Goal: Answer question/provide support: Share knowledge or assist other users

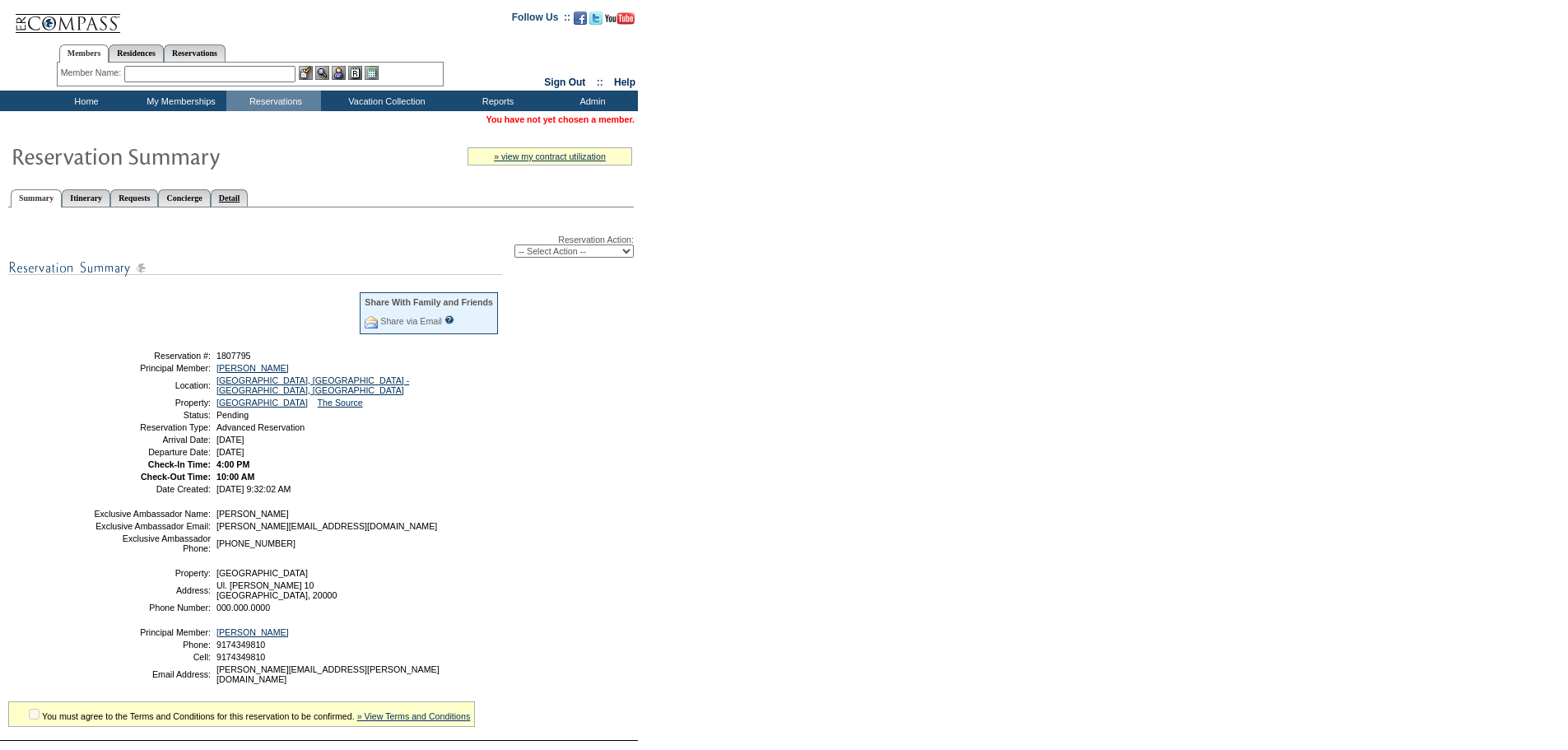
click at [249, 200] on link "Detail" at bounding box center [229, 198] width 38 height 17
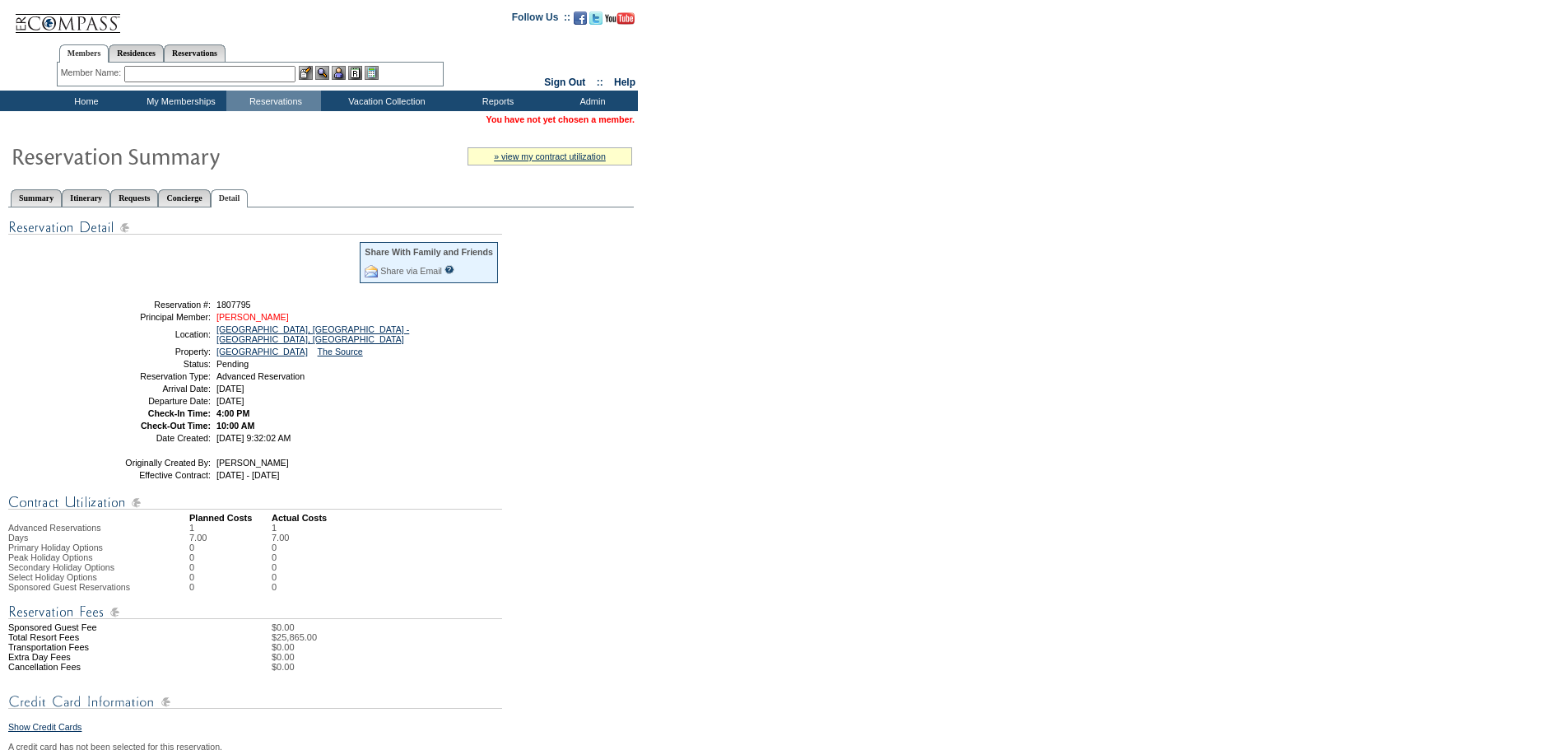
click at [266, 321] on link "[PERSON_NAME]" at bounding box center [252, 317] width 72 height 10
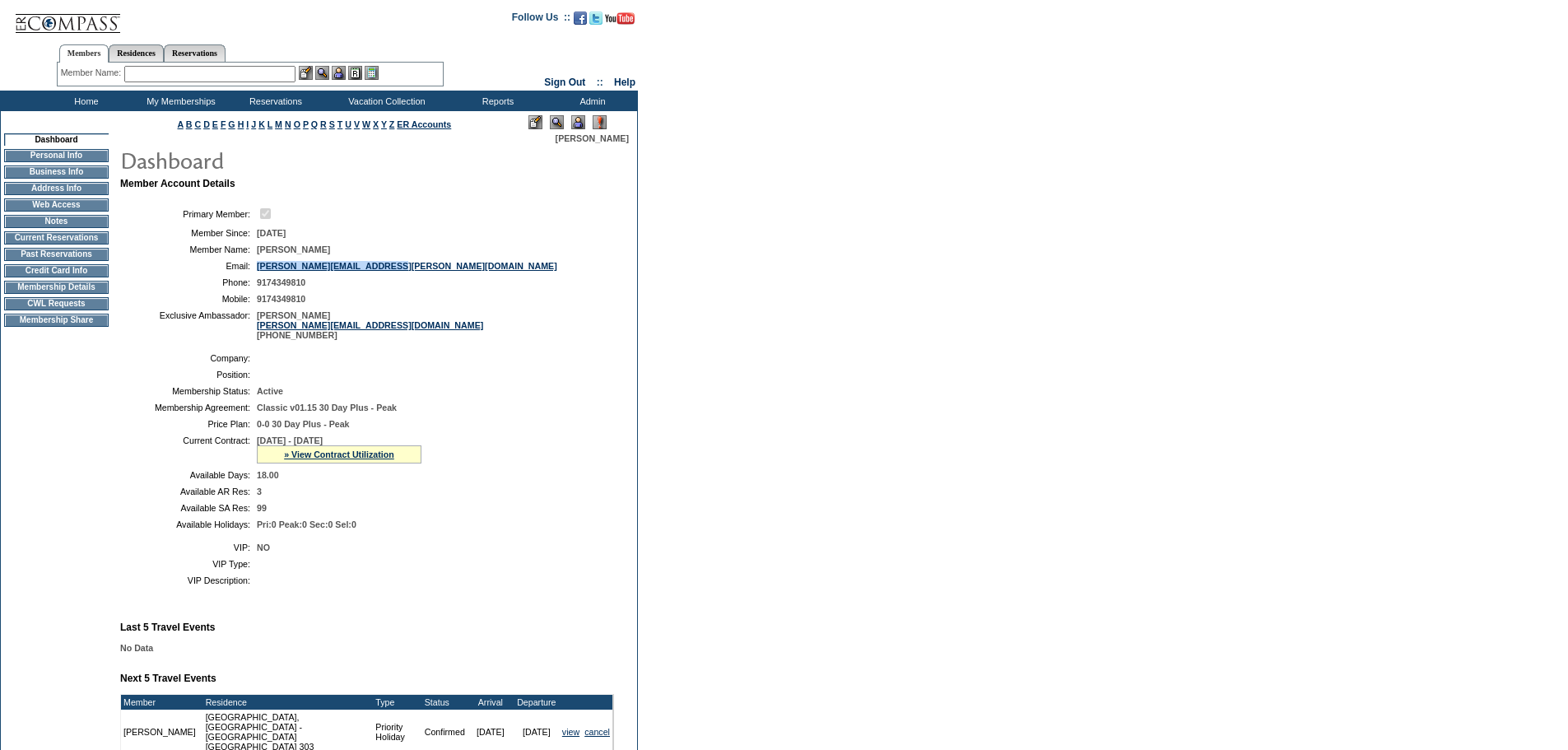
drag, startPoint x: 423, startPoint y: 267, endPoint x: 255, endPoint y: 270, distance: 168.0
click at [255, 270] on table "Primary Member: Member Since: 4/30/2025 Member Name: Jonathan Schulman Email: j…" at bounding box center [367, 273] width 494 height 148
copy link "[PERSON_NAME][EMAIL_ADDRESS][PERSON_NAME][DOMAIN_NAME]"
drag, startPoint x: 346, startPoint y: 322, endPoint x: 258, endPoint y: 318, distance: 88.1
click at [258, 318] on td "Abell , Courtney cabell@exclusiveresorts.com 303 493 6226" at bounding box center [432, 325] width 350 height 30
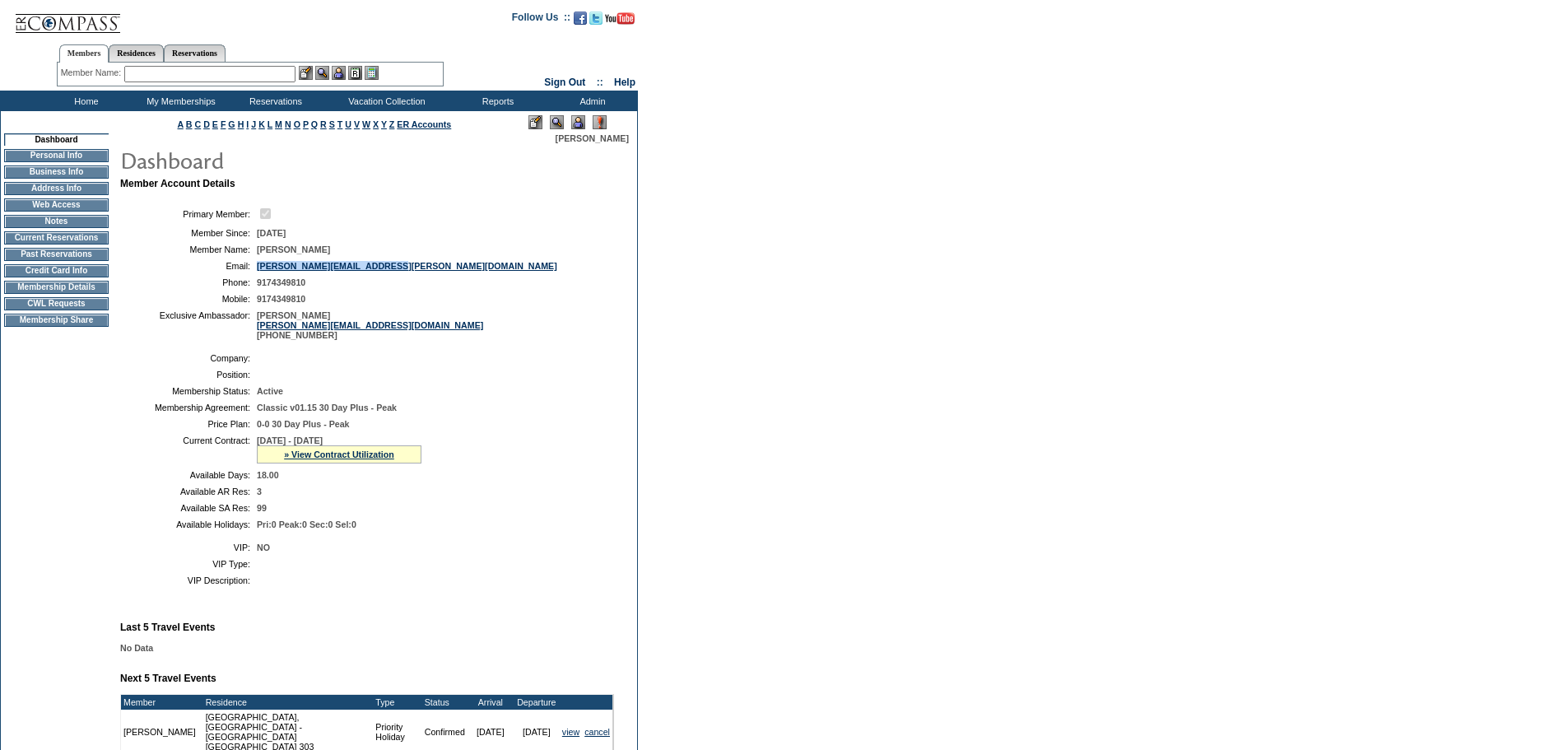
copy span "Abell , Courtney"
click at [362, 121] on td "Residence Collection" at bounding box center [390, 122] width 130 height 16
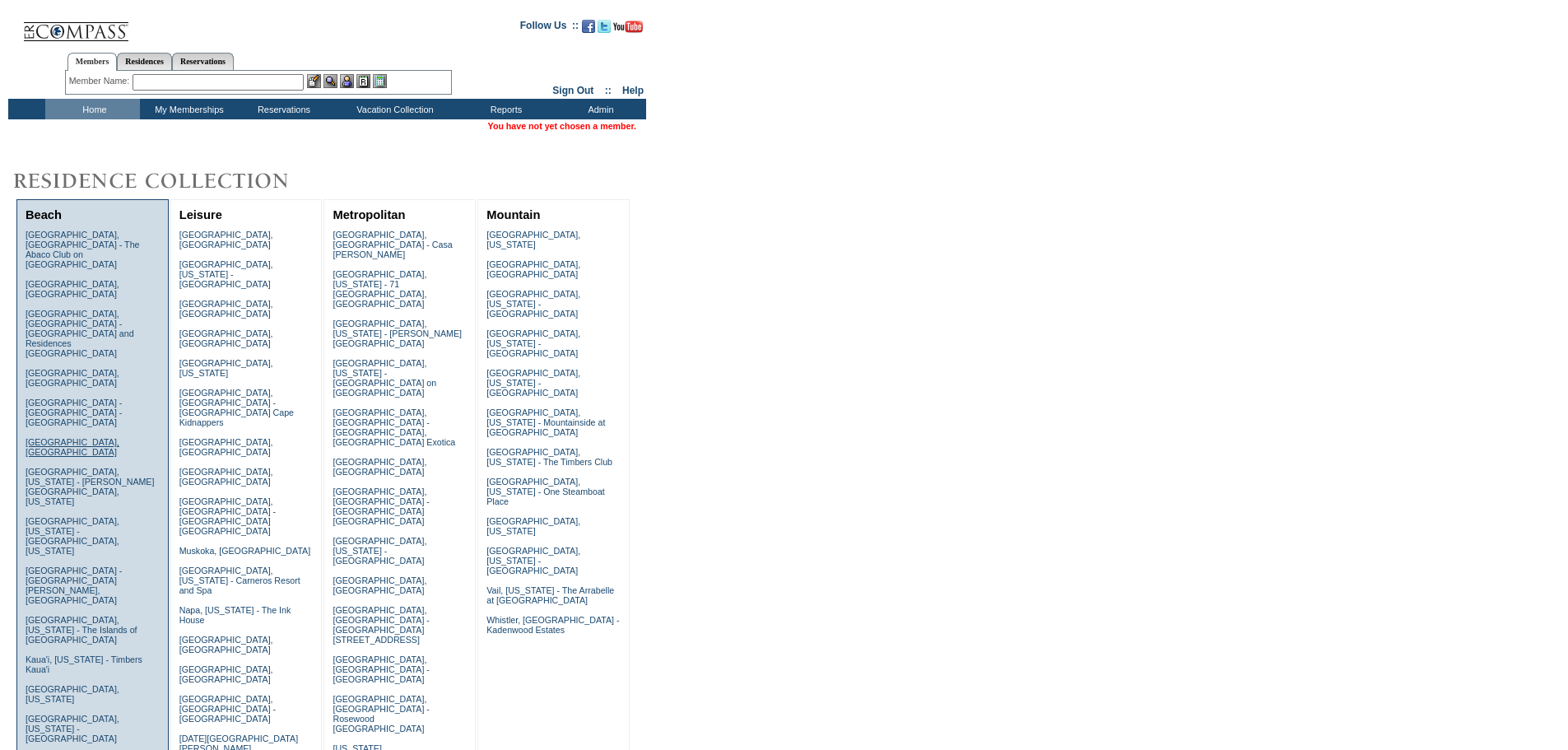
click at [67, 437] on link "Dubrovnik, Croatia" at bounding box center [72, 447] width 94 height 20
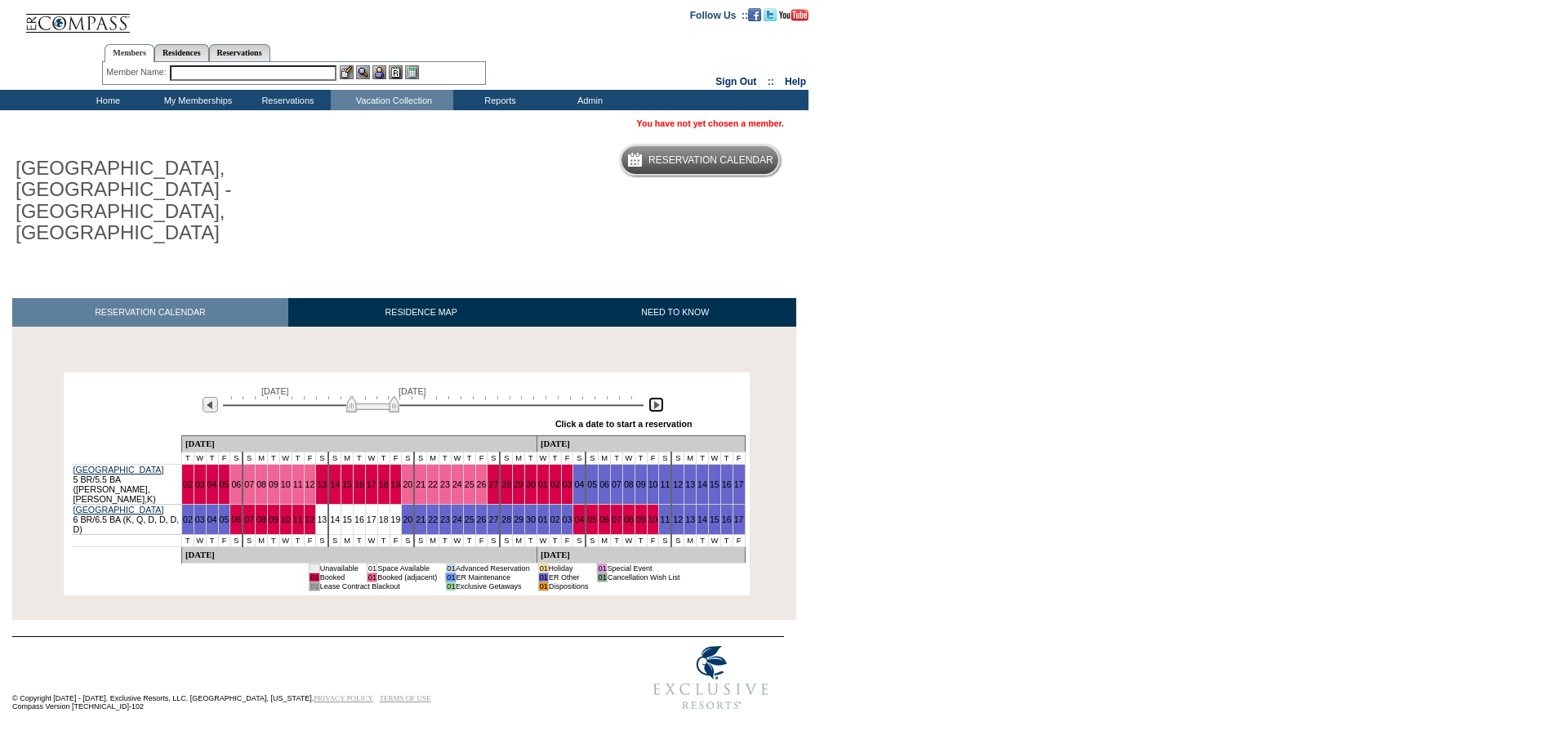
click at [658, 397] on img at bounding box center [656, 405] width 15 height 15
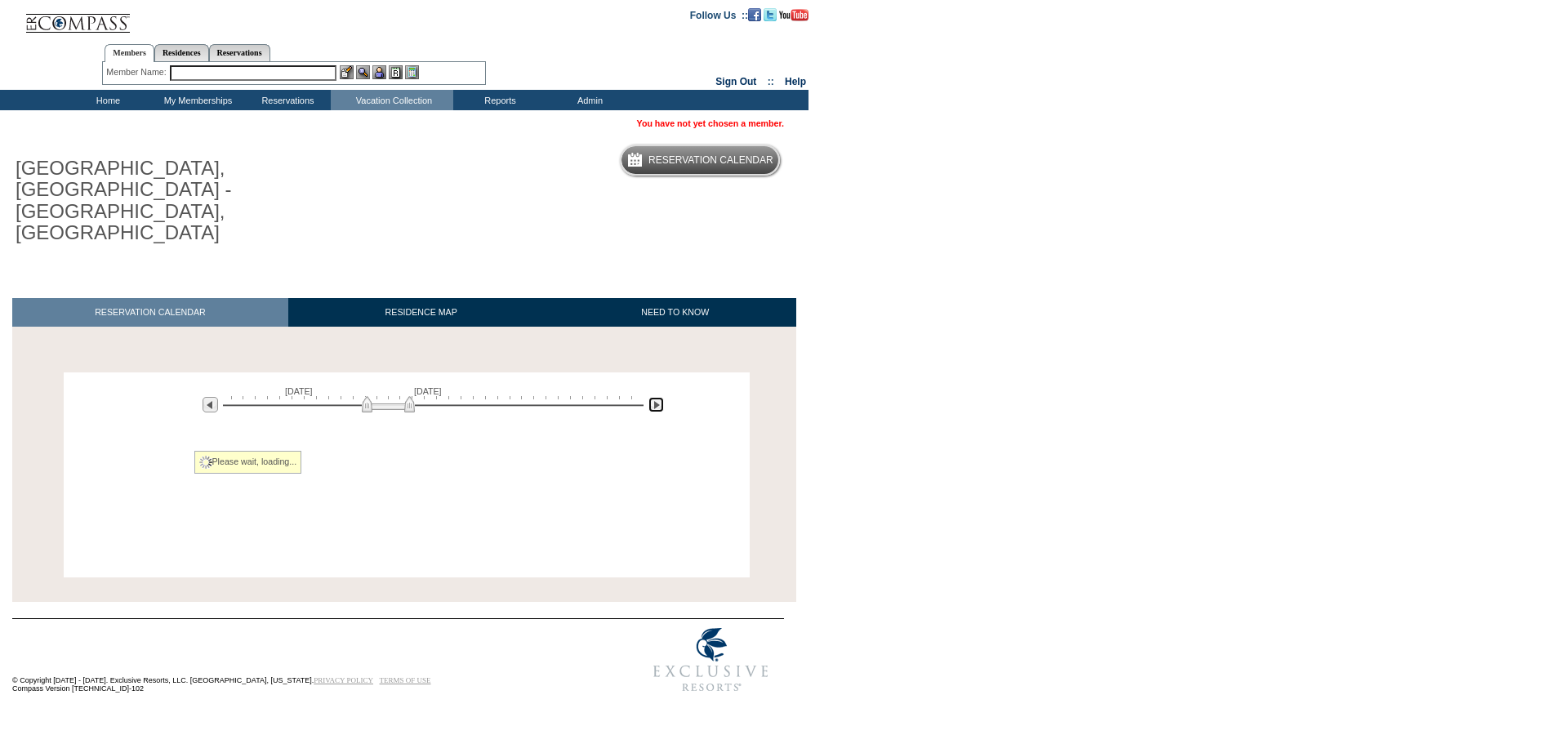
click at [658, 397] on img at bounding box center [656, 405] width 15 height 15
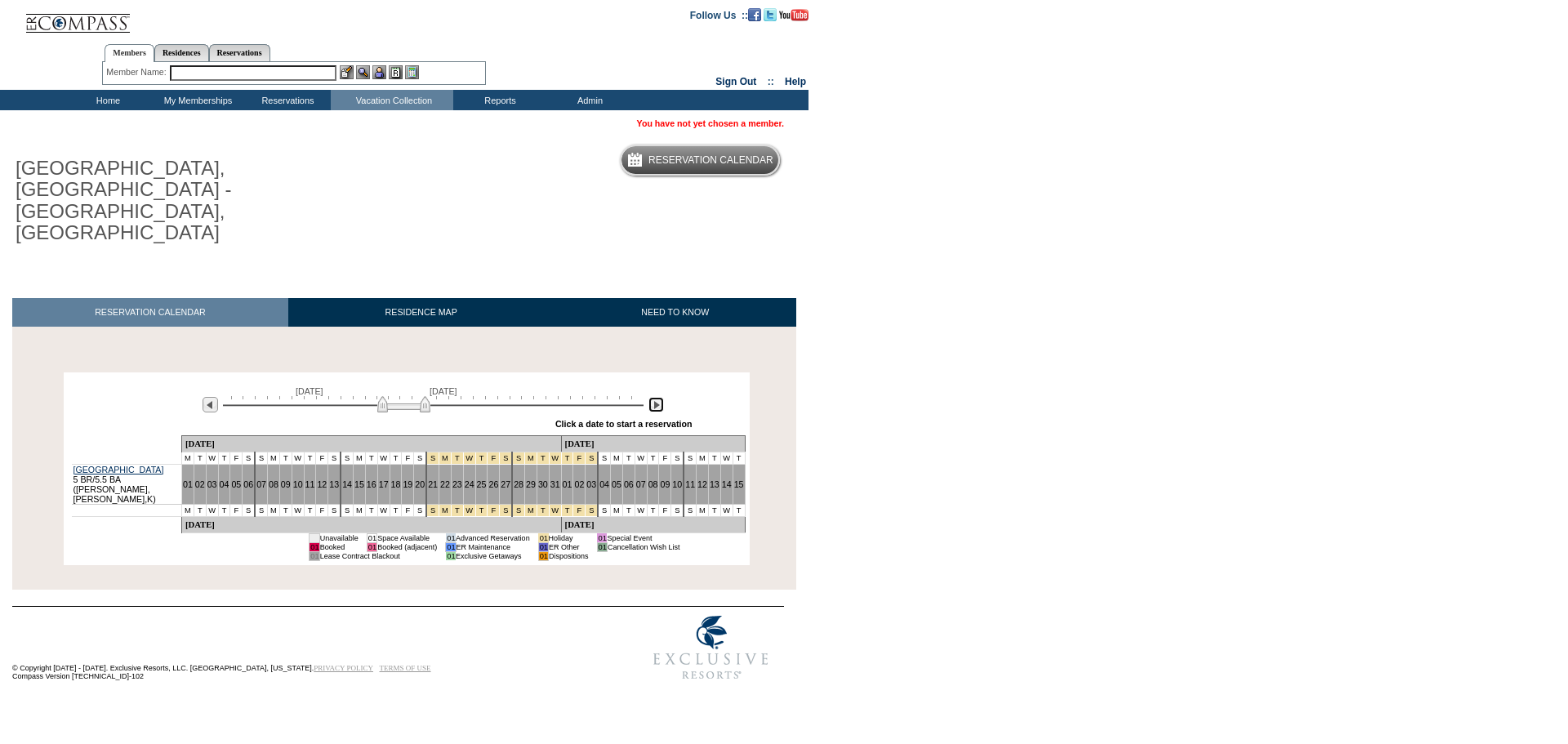
click at [658, 397] on img at bounding box center [656, 405] width 15 height 15
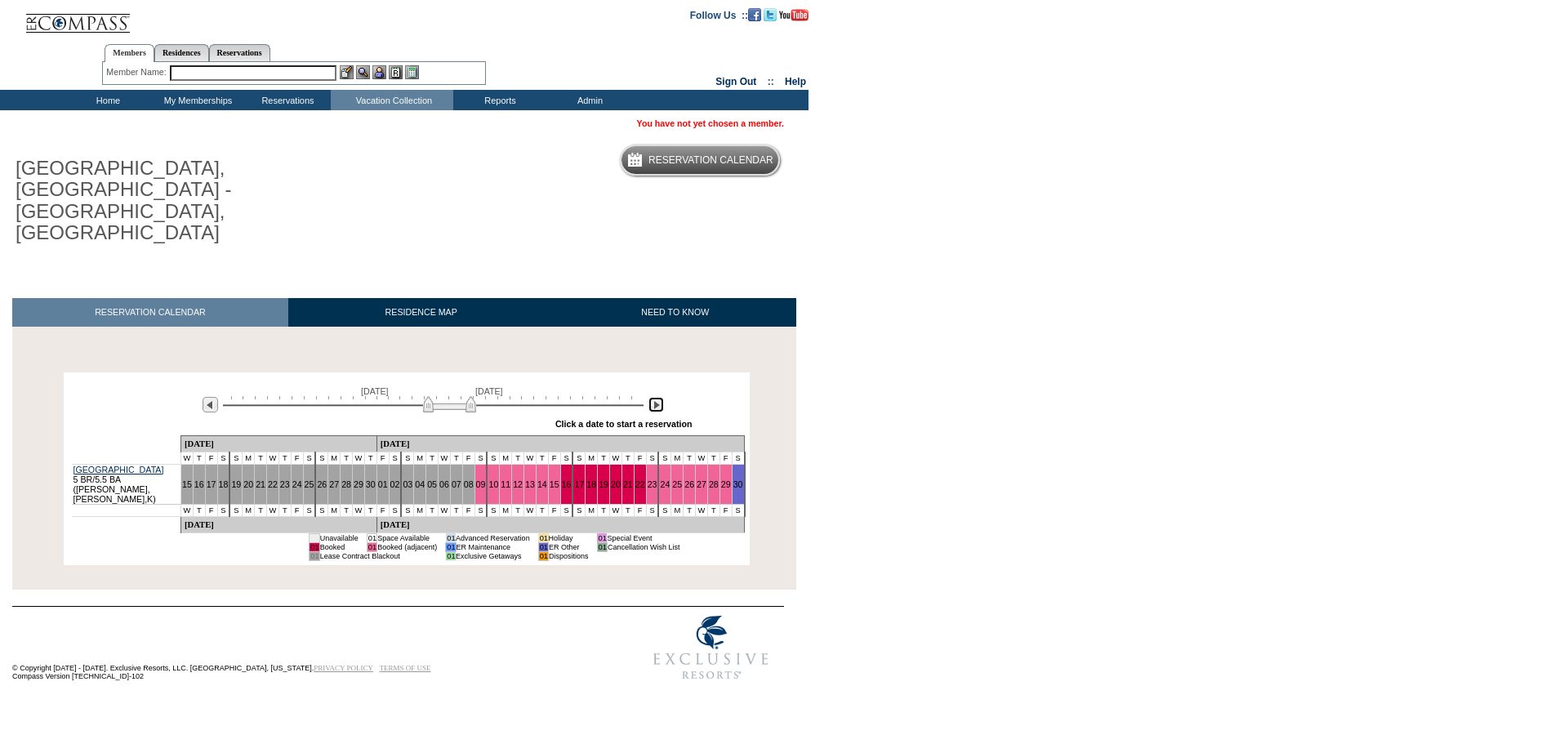
click at [658, 397] on img at bounding box center [656, 405] width 15 height 15
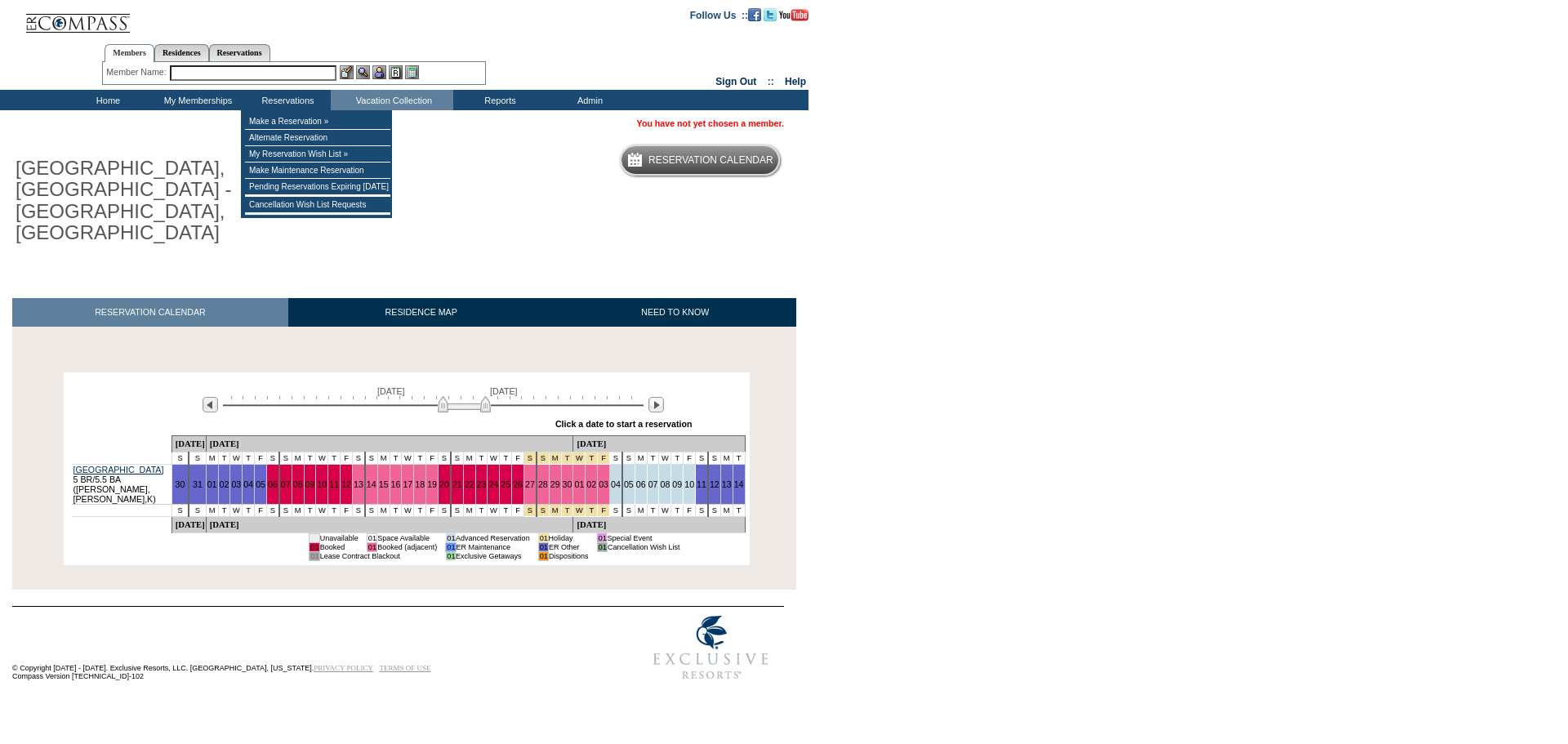
click at [279, 74] on input "text" at bounding box center [253, 73] width 167 height 15
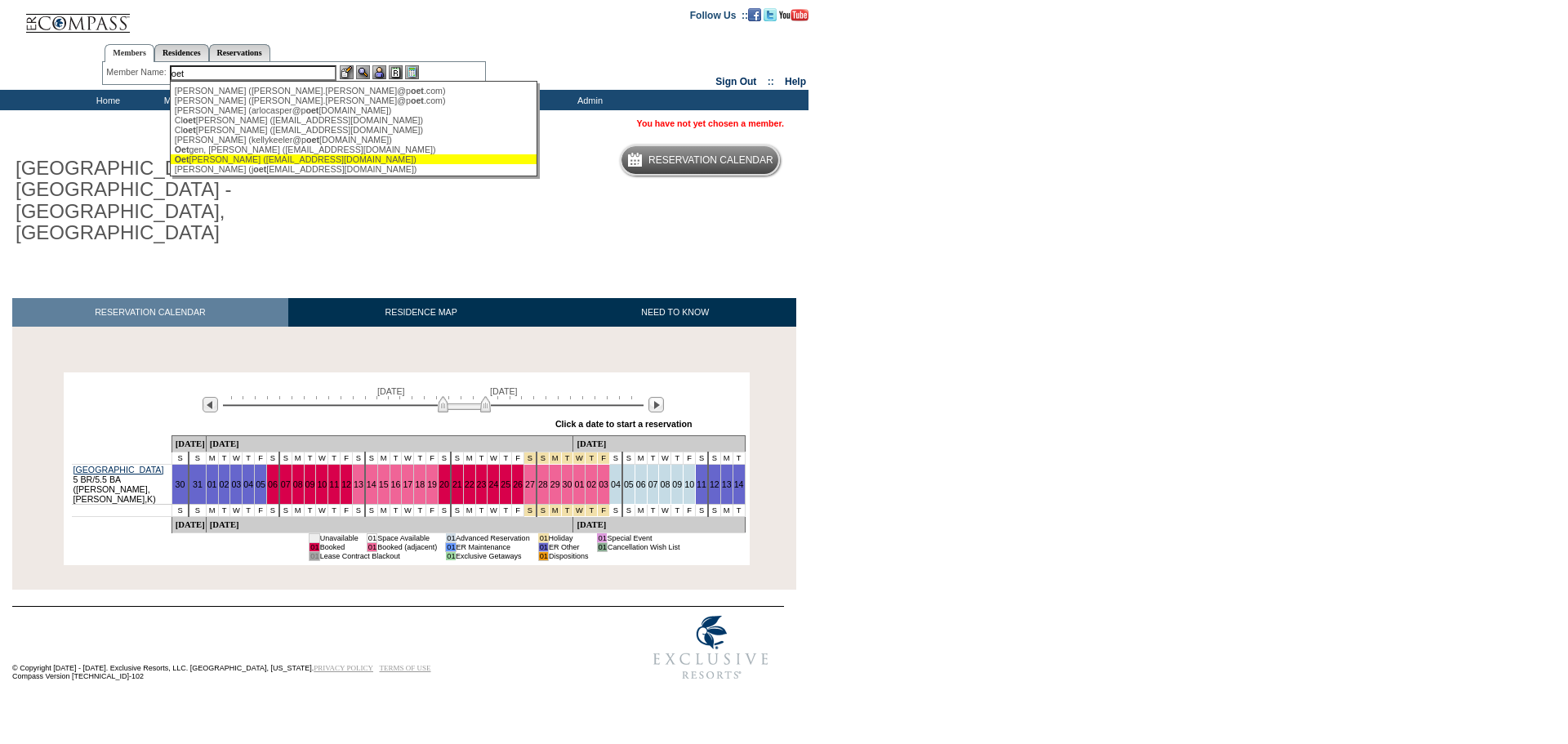
click at [273, 164] on div "Oet gen, Stephen (sdoetgen@gmail.com)" at bounding box center [354, 159] width 359 height 10
type input "Oetgen, Stephen (sdoetgen@gmail.com)"
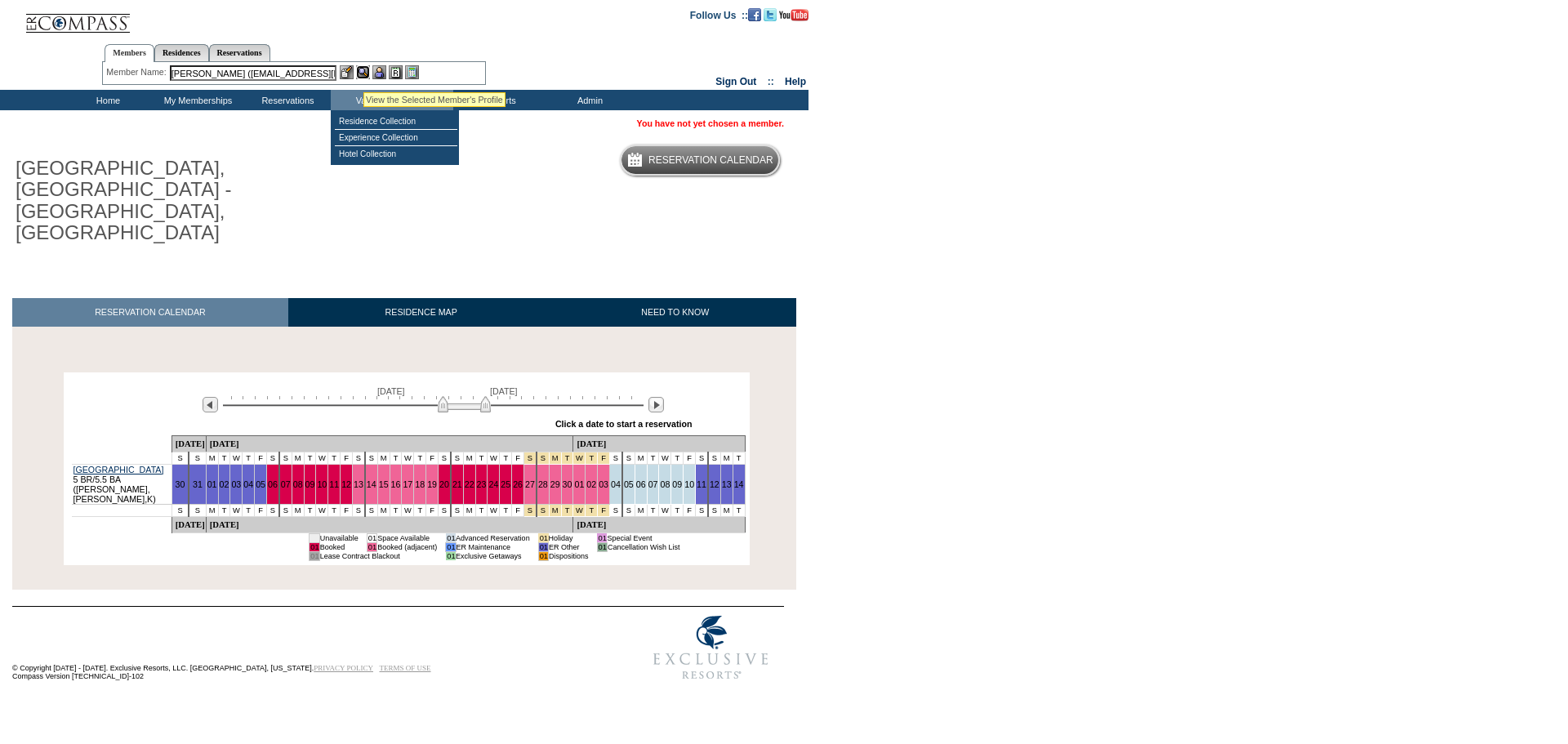
click at [364, 72] on img at bounding box center [363, 72] width 14 height 14
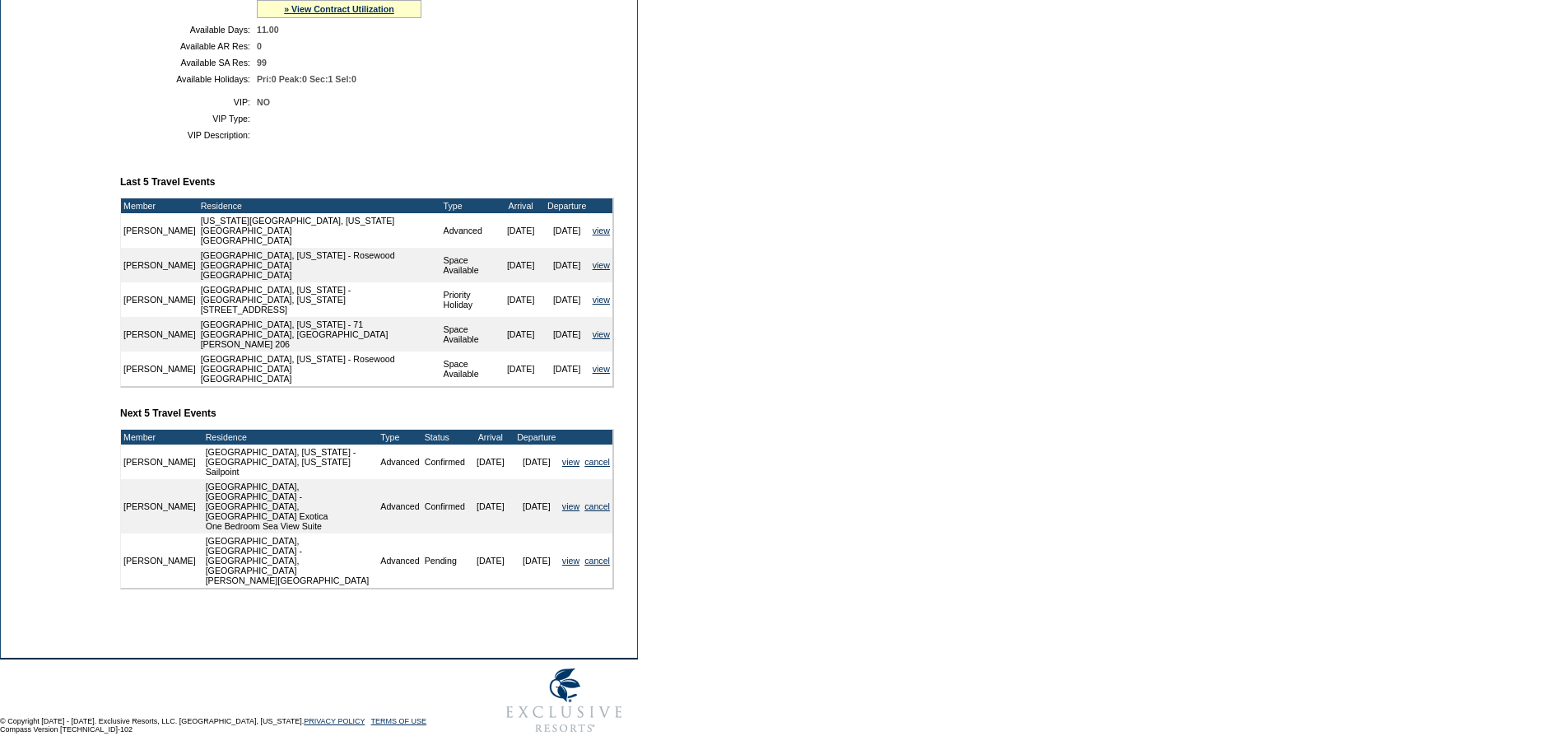
scroll to position [455, 0]
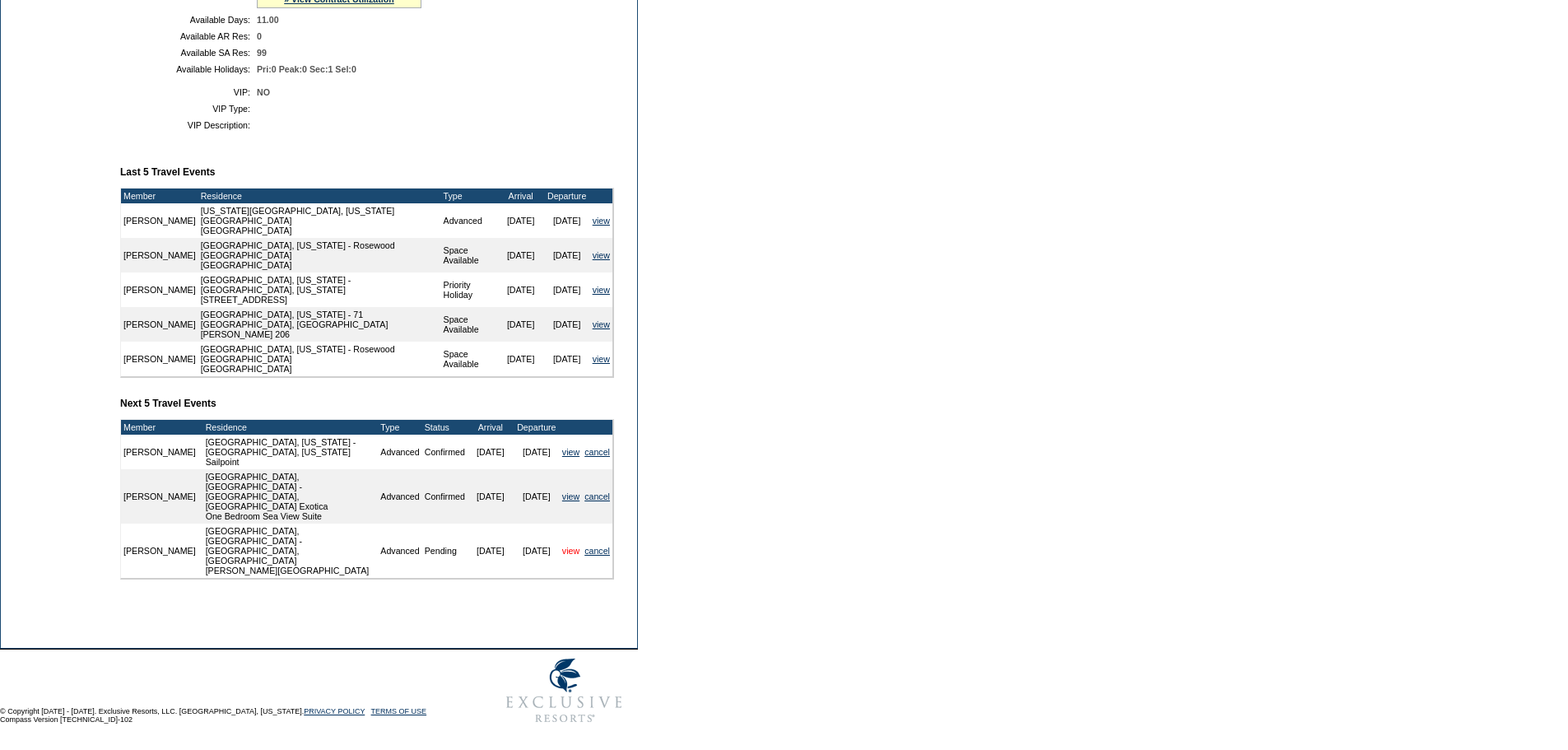
click at [569, 549] on link "view" at bounding box center [571, 552] width 17 height 10
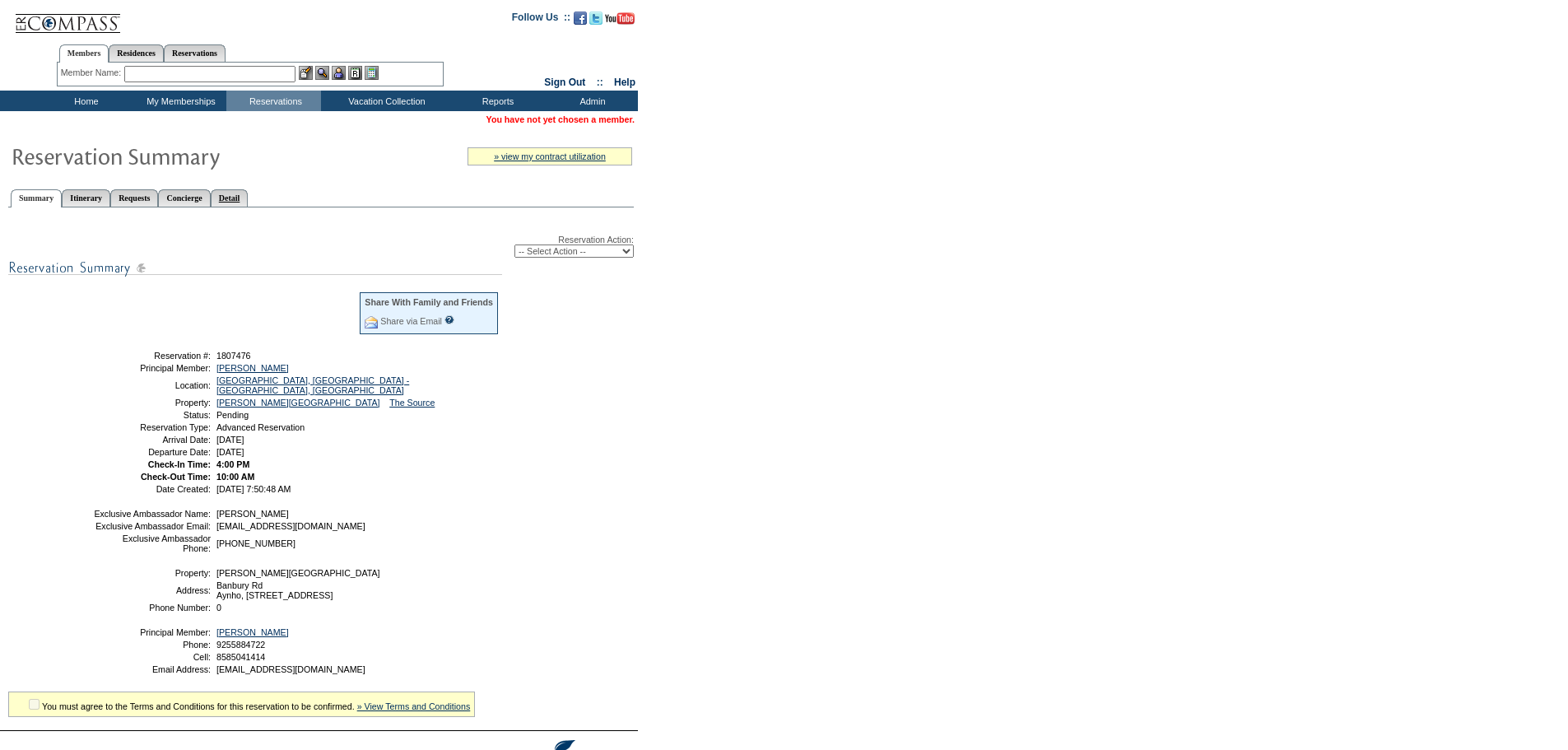
click at [249, 198] on link "Detail" at bounding box center [229, 198] width 38 height 17
